Goal: Task Accomplishment & Management: Complete application form

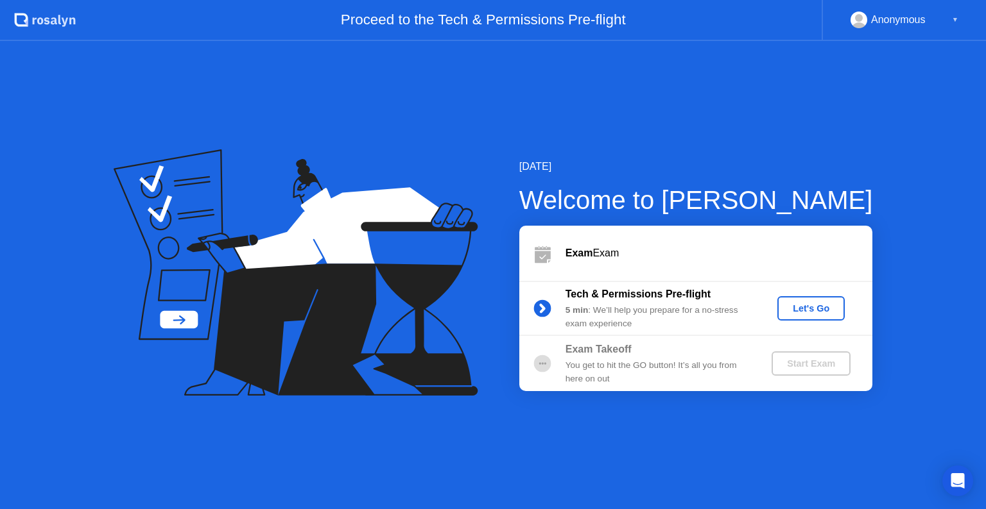
click at [793, 300] on button "Let's Go" at bounding box center [810, 308] width 67 height 24
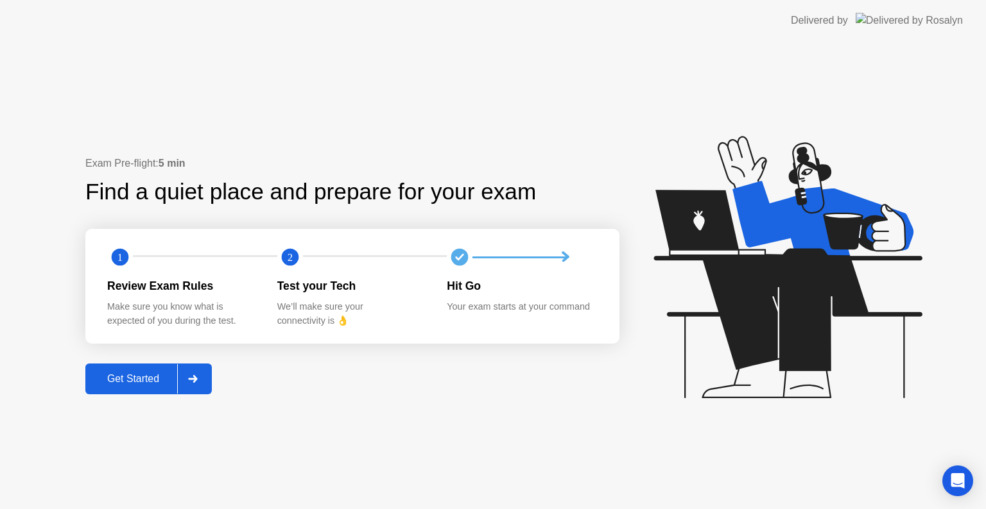
click at [190, 379] on icon at bounding box center [193, 379] width 10 height 8
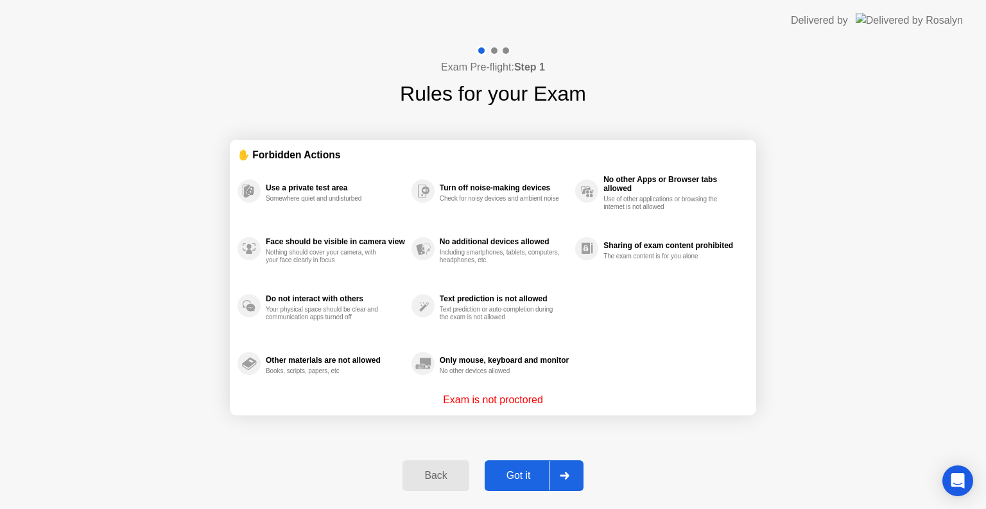
click at [535, 478] on div "Got it" at bounding box center [518, 476] width 60 height 12
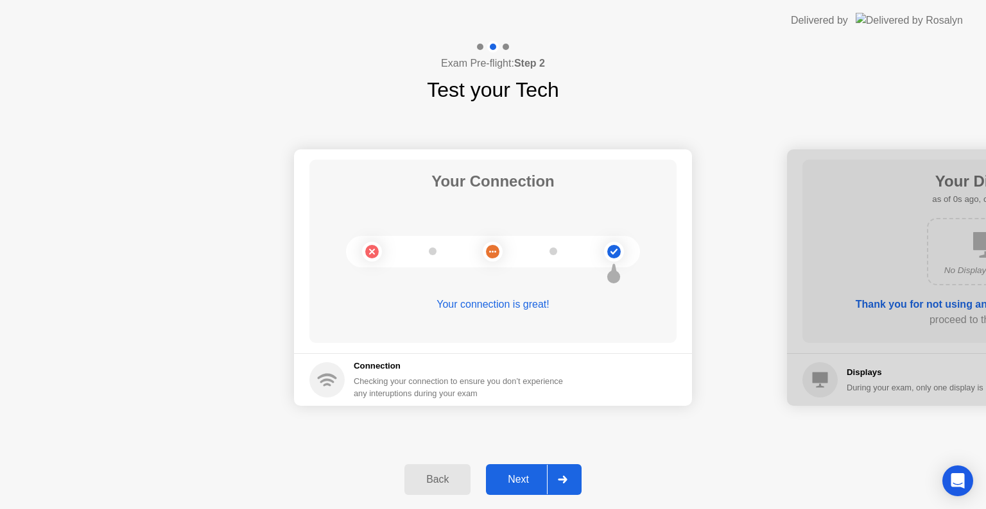
click at [535, 478] on div "Next" at bounding box center [518, 480] width 57 height 12
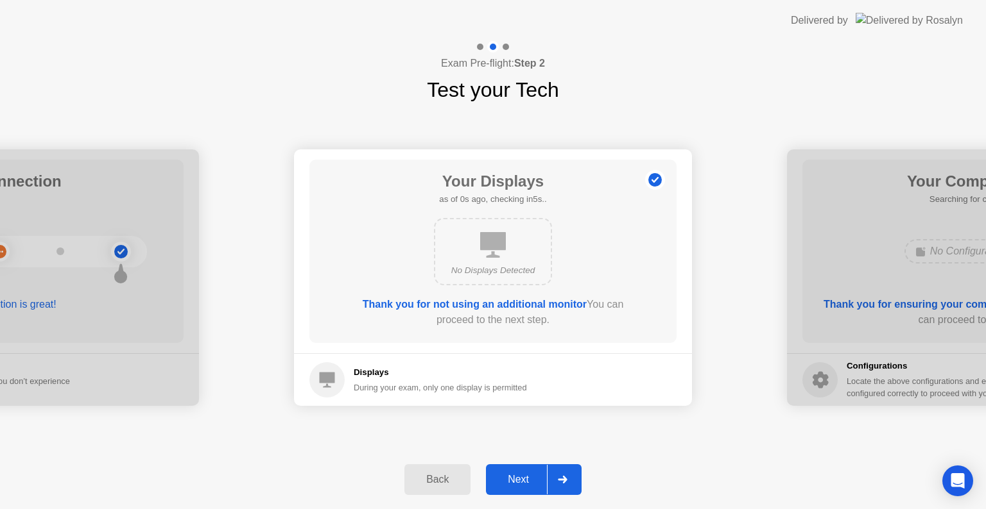
click at [535, 478] on div "Next" at bounding box center [518, 480] width 57 height 12
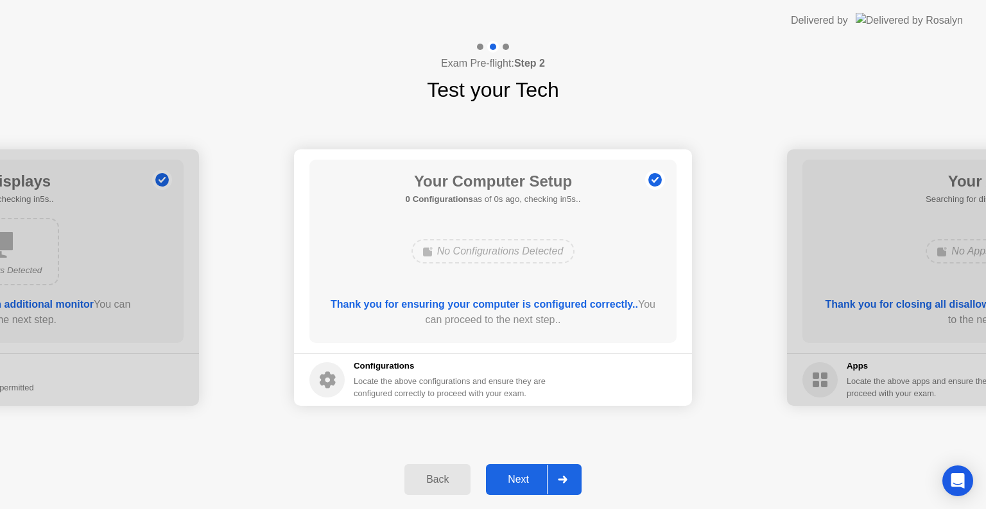
click at [535, 478] on div "Next" at bounding box center [518, 480] width 57 height 12
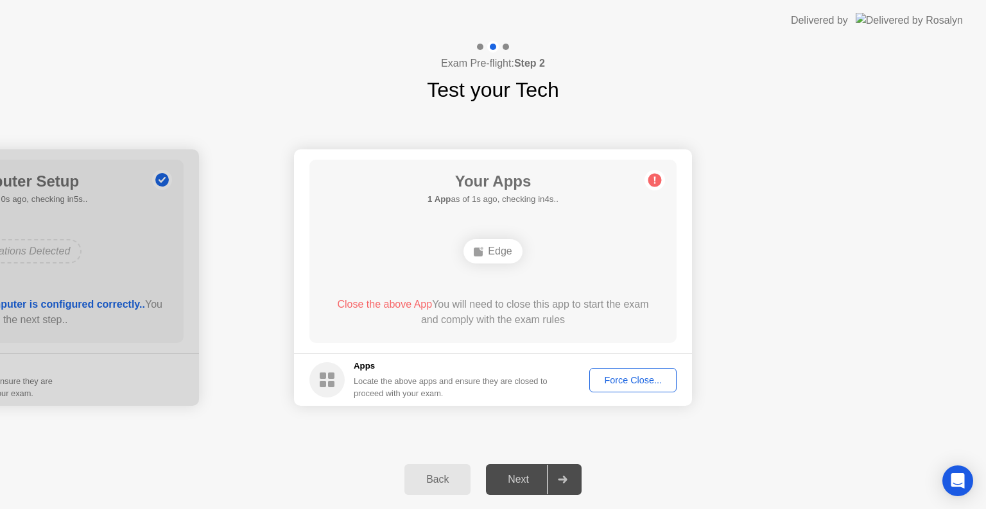
click at [627, 381] on div "Force Close..." at bounding box center [633, 380] width 78 height 10
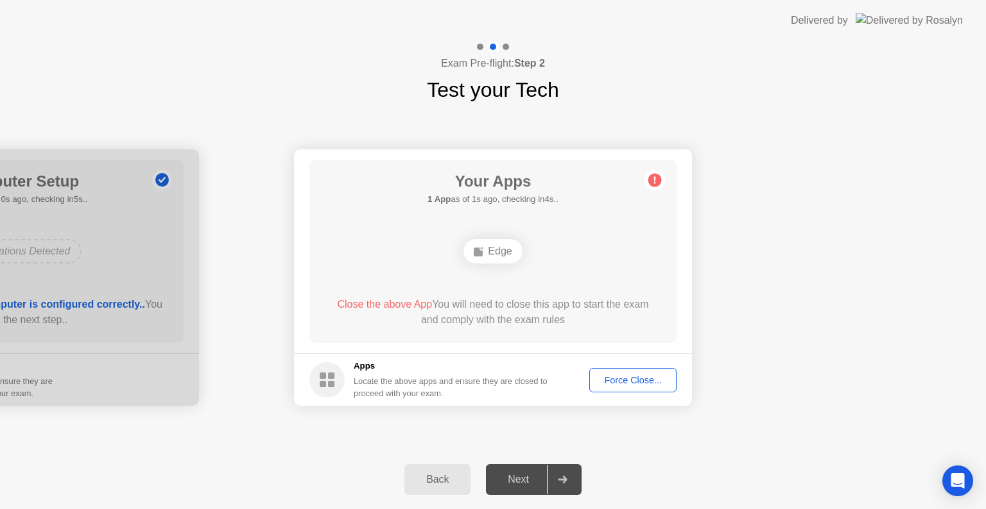
click at [633, 385] on div "Force Close..." at bounding box center [633, 380] width 78 height 10
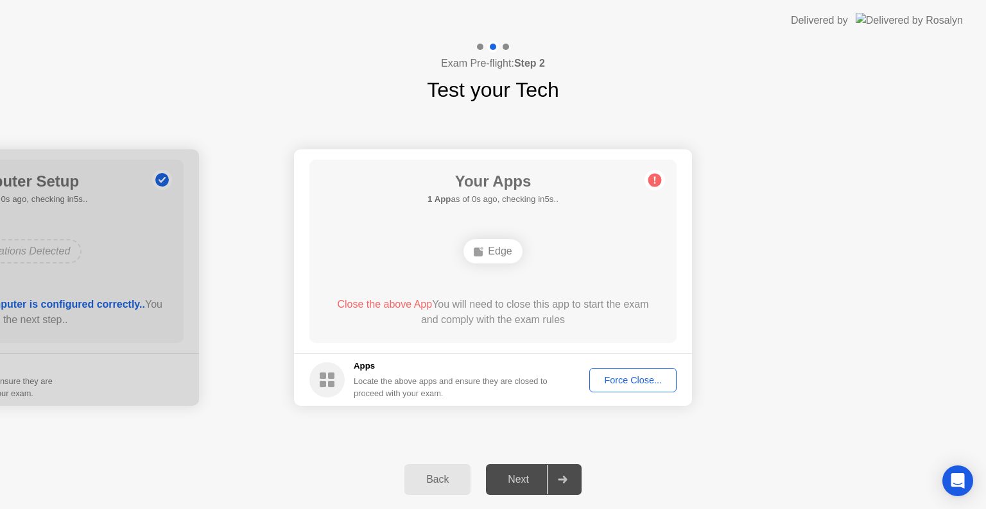
click at [425, 475] on div "Back" at bounding box center [437, 480] width 58 height 12
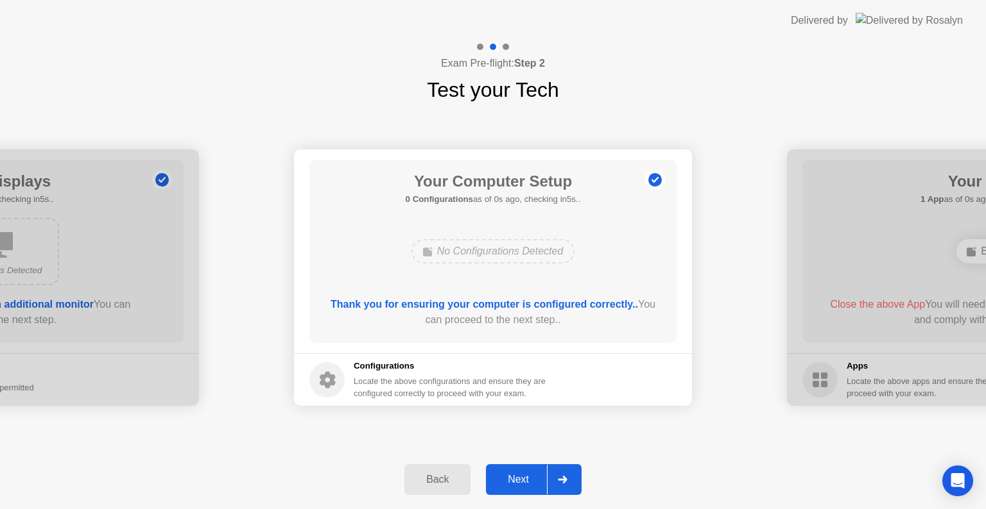
click at [420, 484] on div "Back" at bounding box center [437, 480] width 58 height 12
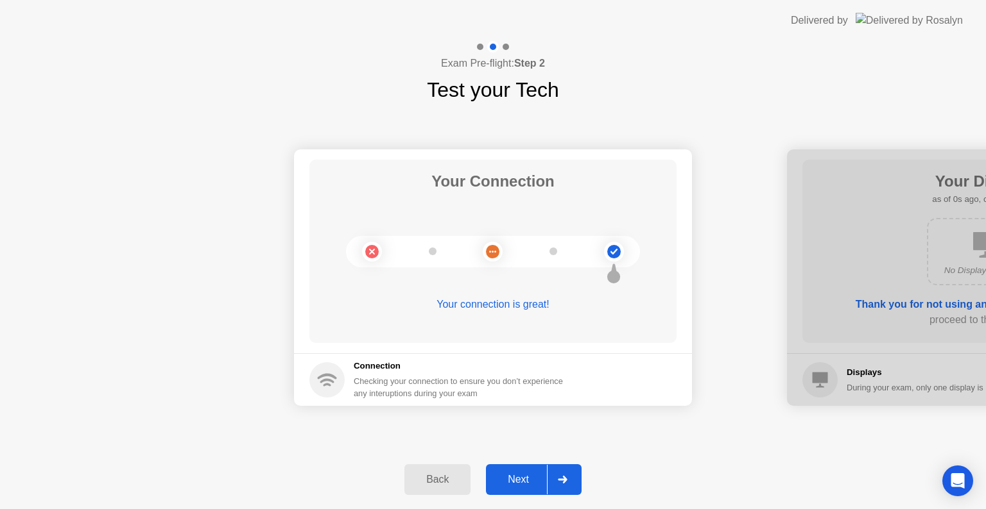
click at [420, 484] on div "Back" at bounding box center [437, 480] width 58 height 12
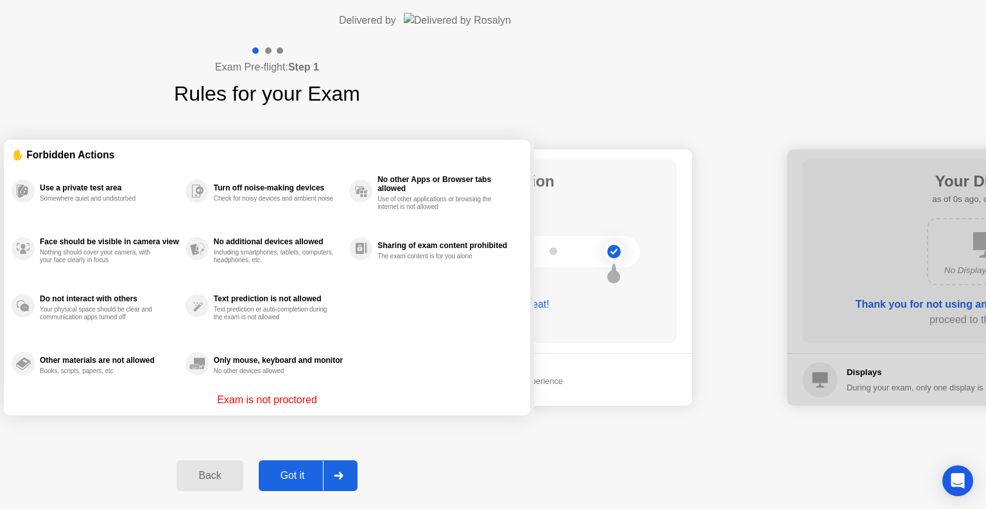
click at [243, 484] on button "Back" at bounding box center [209, 476] width 66 height 31
